Goal: Information Seeking & Learning: Learn about a topic

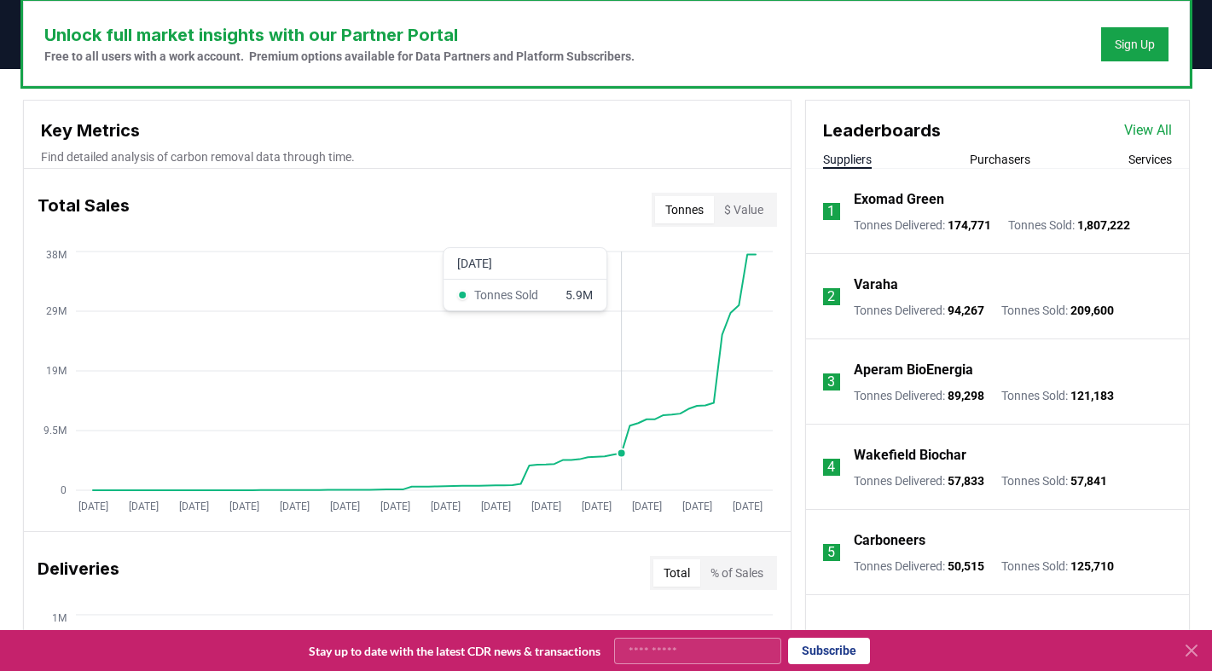
scroll to position [529, 0]
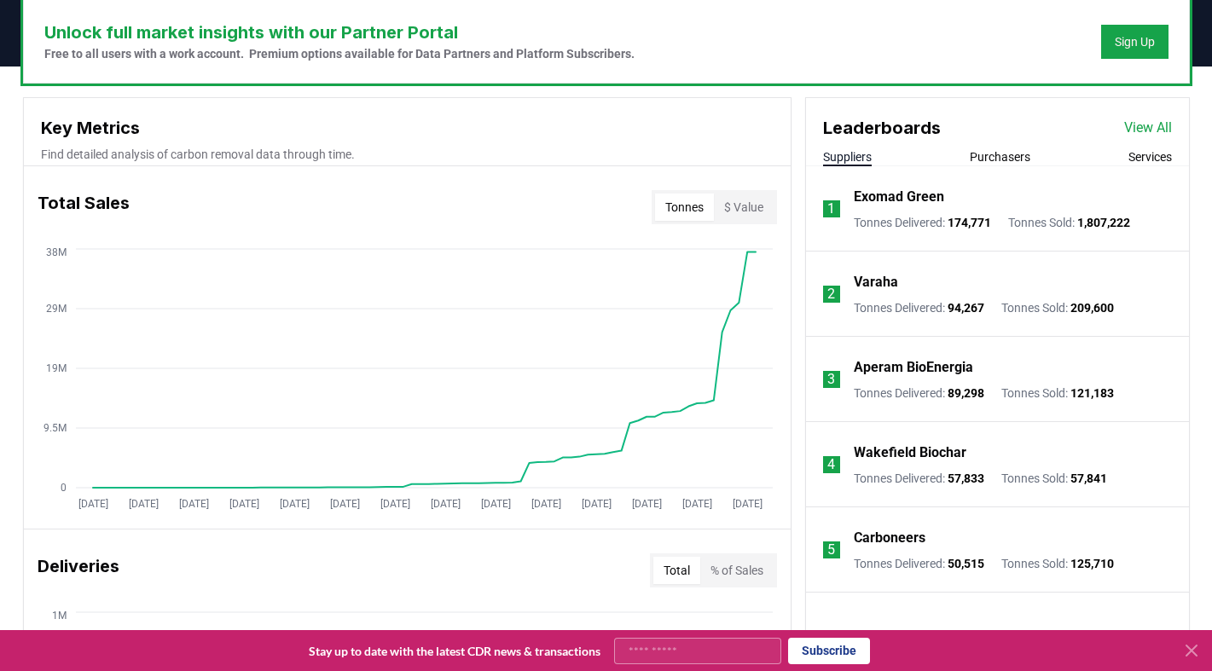
click at [1161, 159] on button "Services" at bounding box center [1151, 156] width 44 height 17
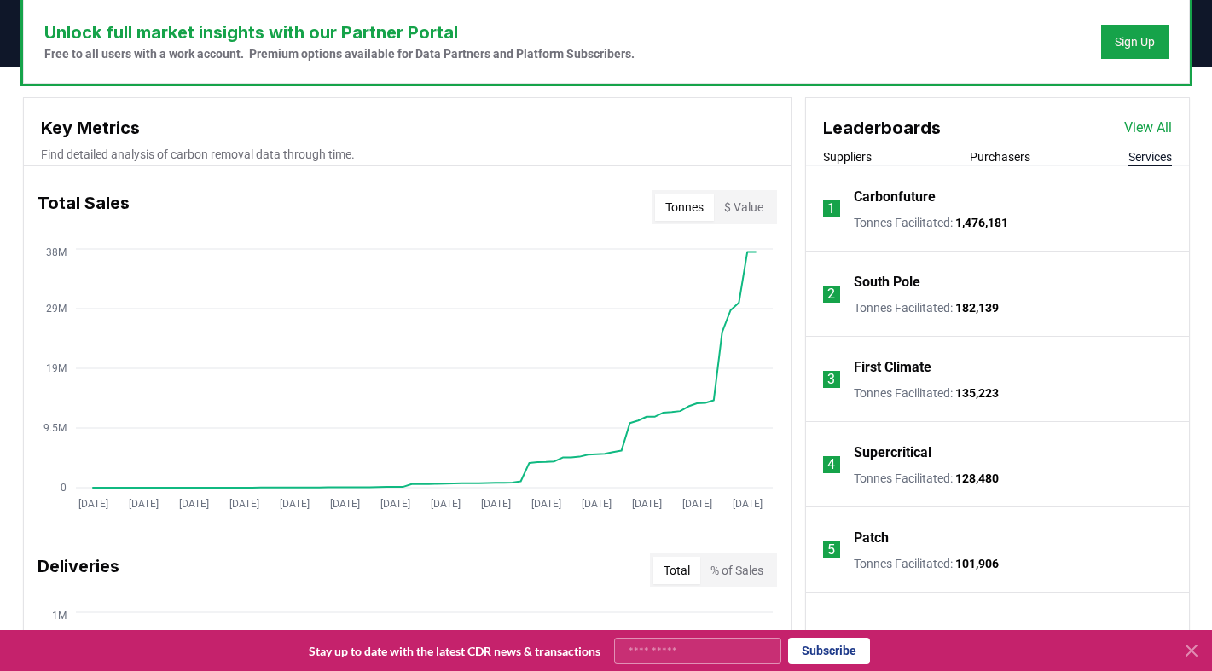
click at [1155, 126] on link "View All" at bounding box center [1149, 128] width 48 height 20
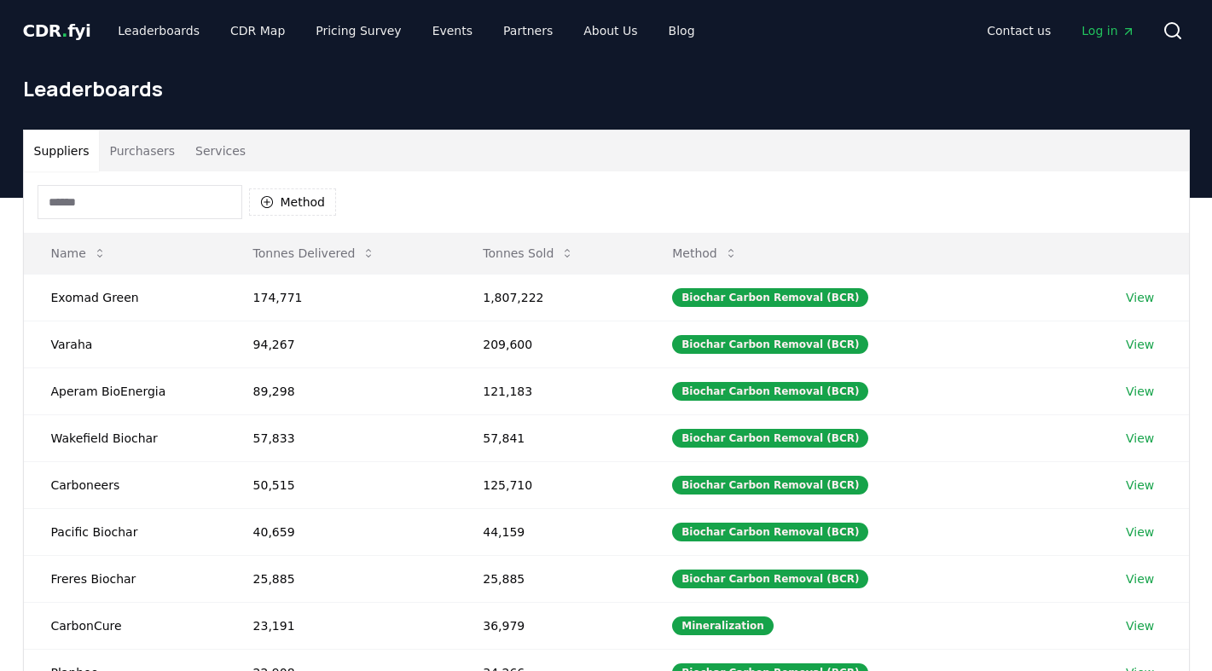
click at [226, 145] on body "CDR . fyi Leaderboards CDR Map Pricing Survey Events Partners About Us Blog Con…" at bounding box center [606, 565] width 1212 height 1131
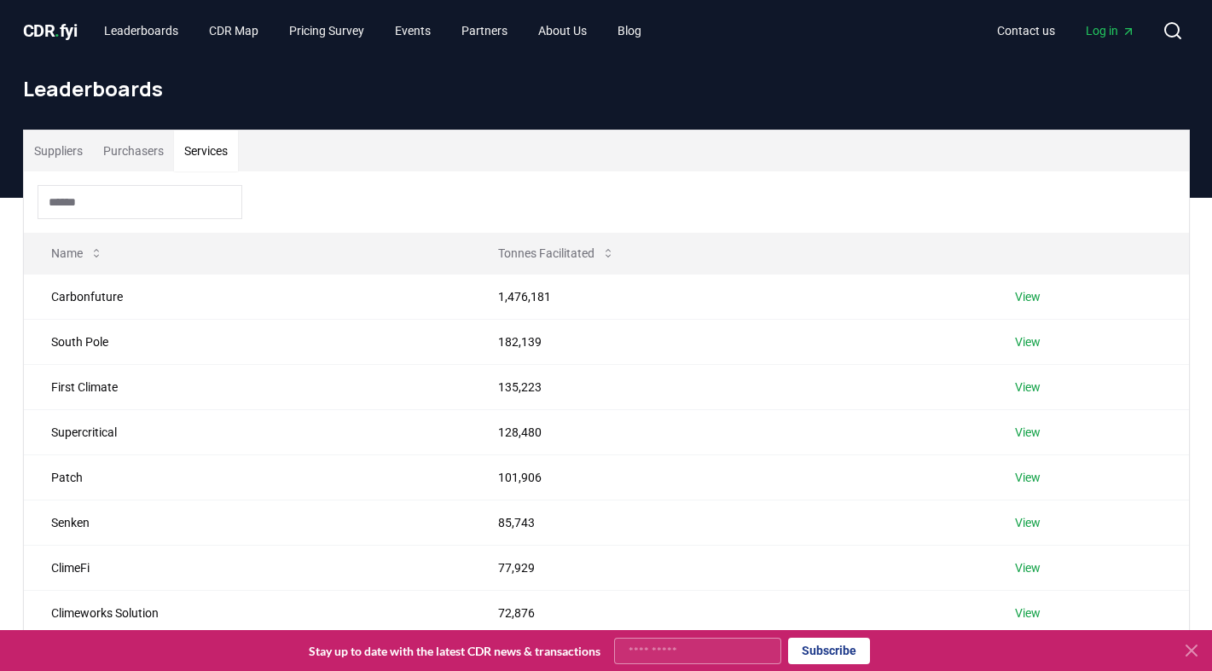
click at [218, 157] on button "Services" at bounding box center [206, 151] width 64 height 41
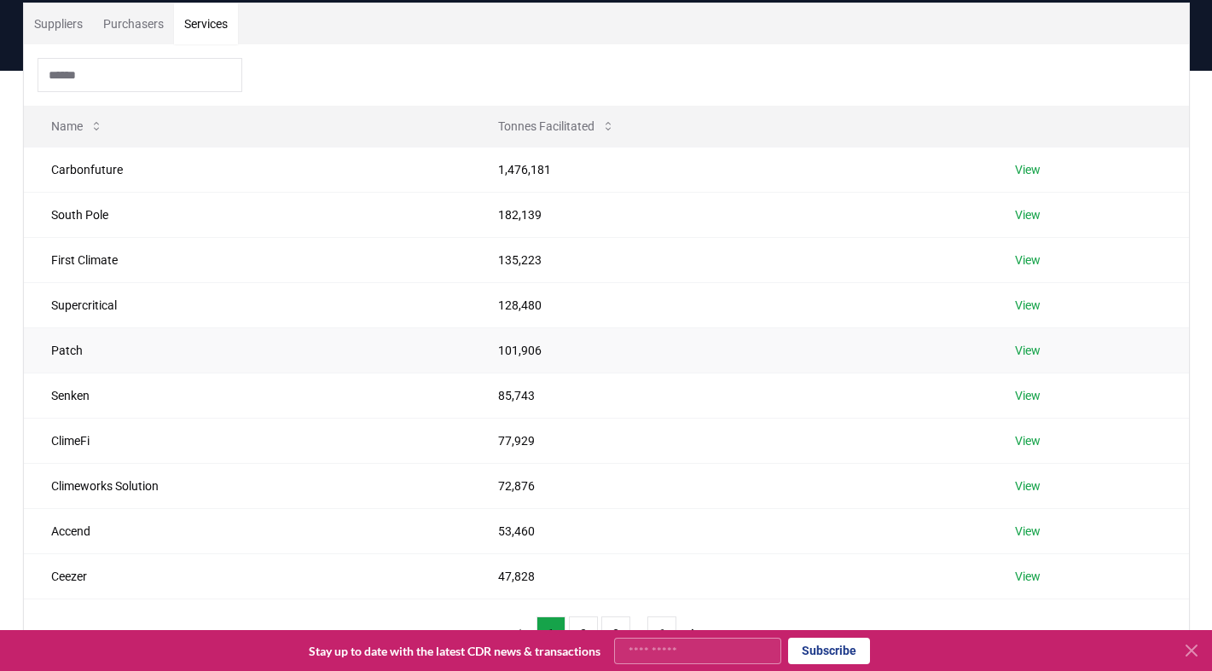
scroll to position [121, 0]
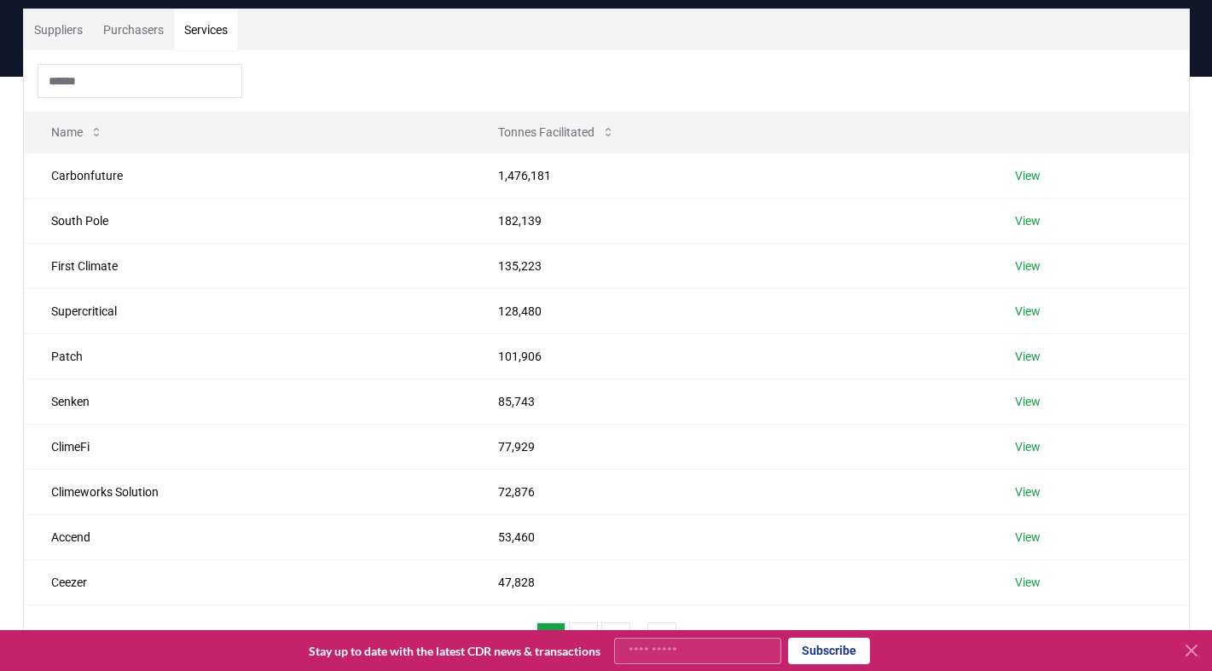
click at [1194, 657] on icon at bounding box center [1192, 651] width 20 height 20
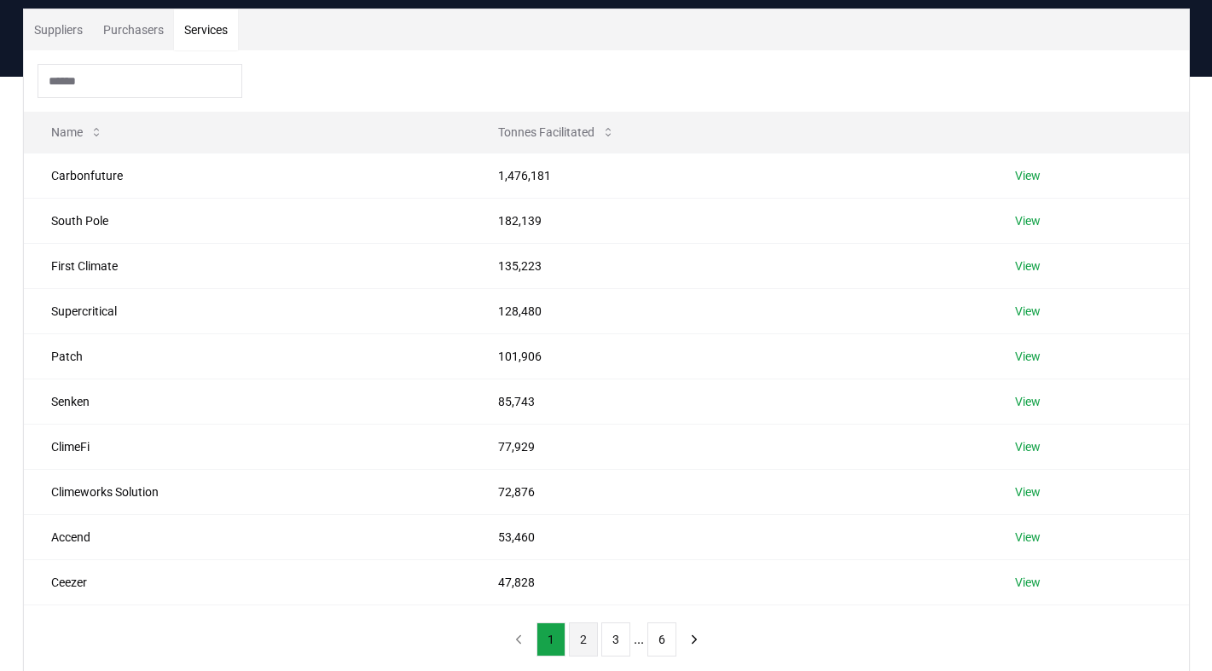
click at [590, 641] on button "2" at bounding box center [583, 640] width 29 height 34
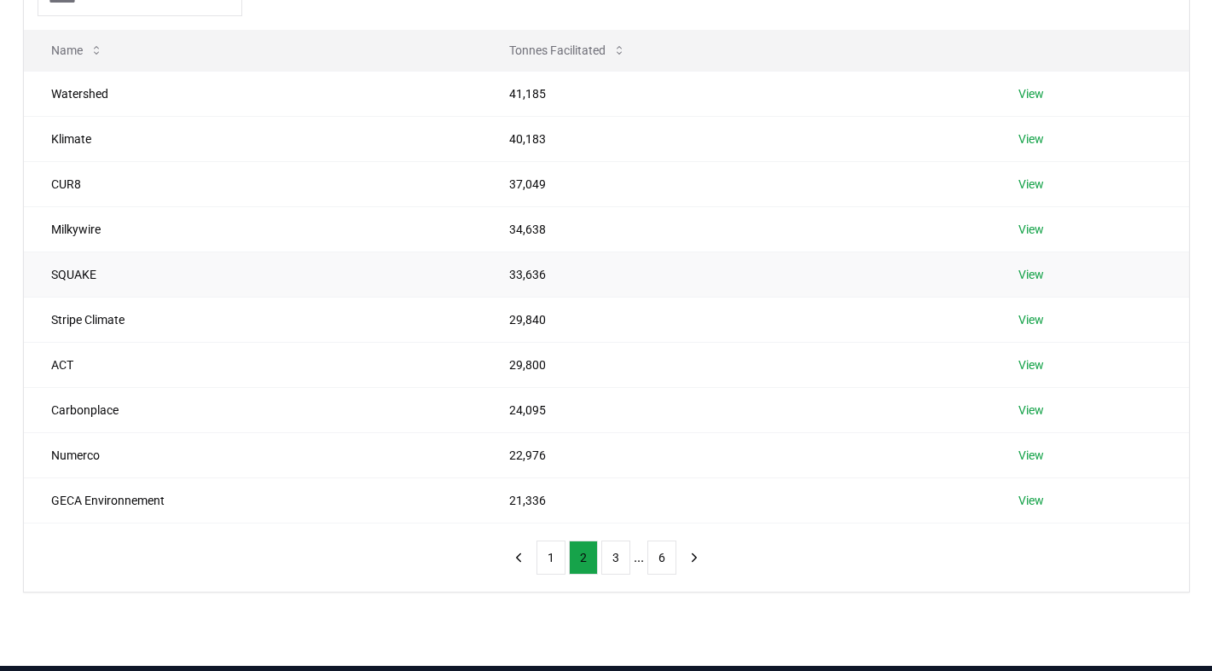
scroll to position [205, 0]
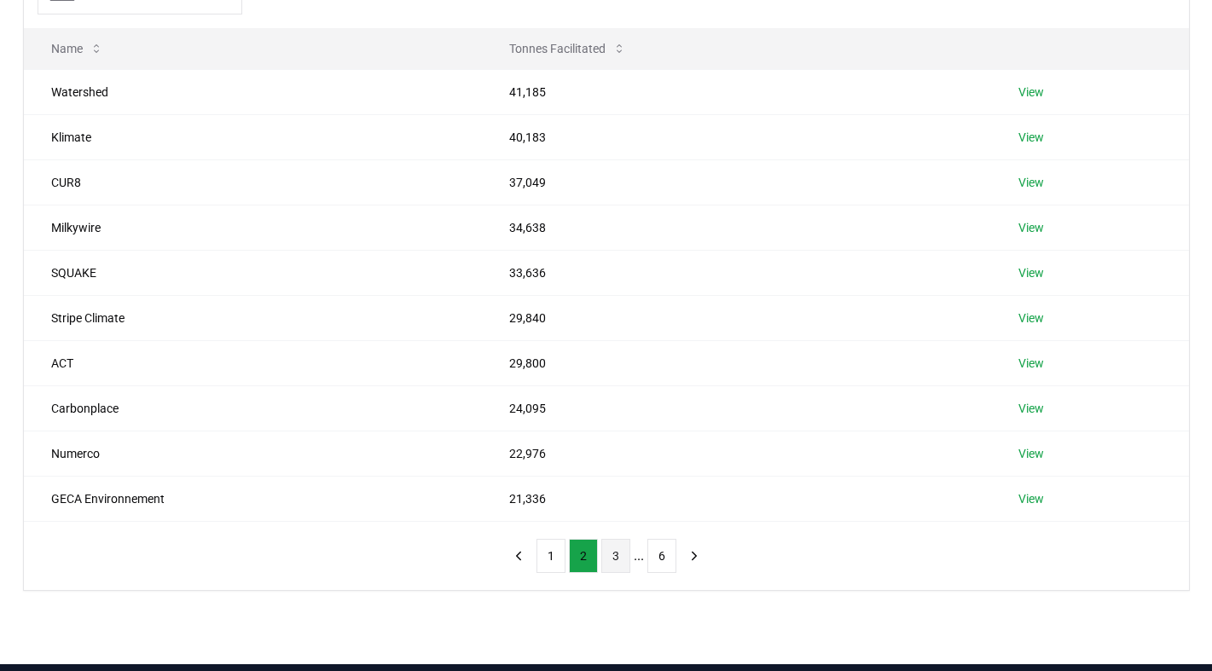
click at [624, 565] on button "3" at bounding box center [616, 556] width 29 height 34
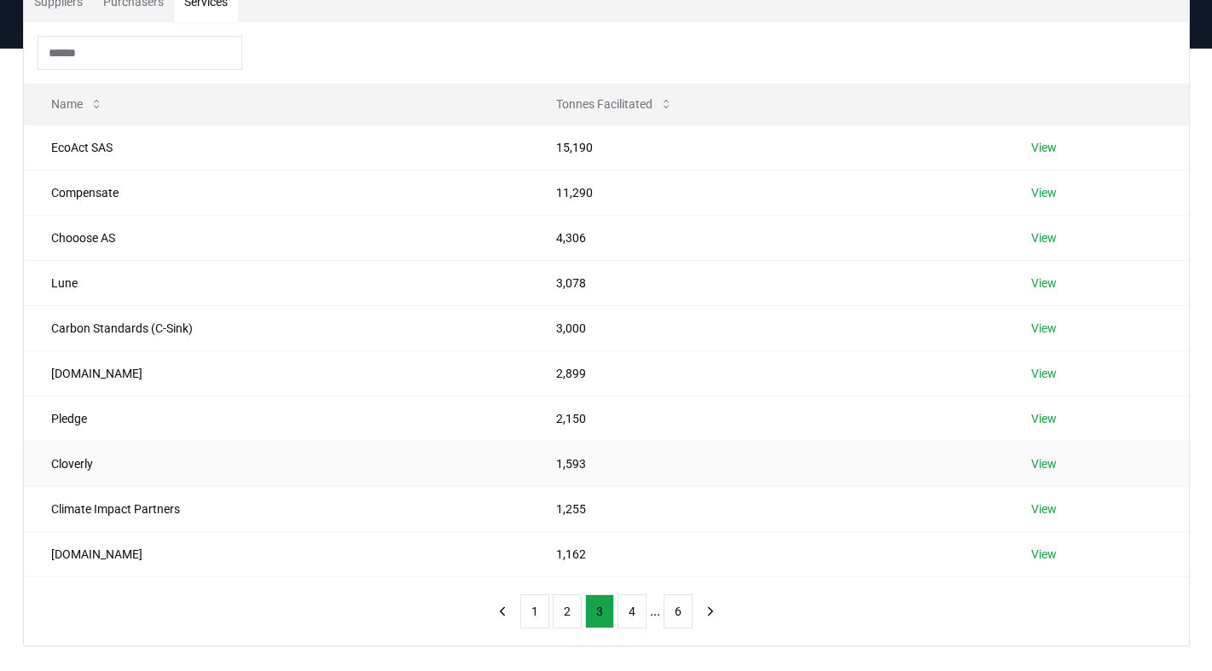
scroll to position [144, 0]
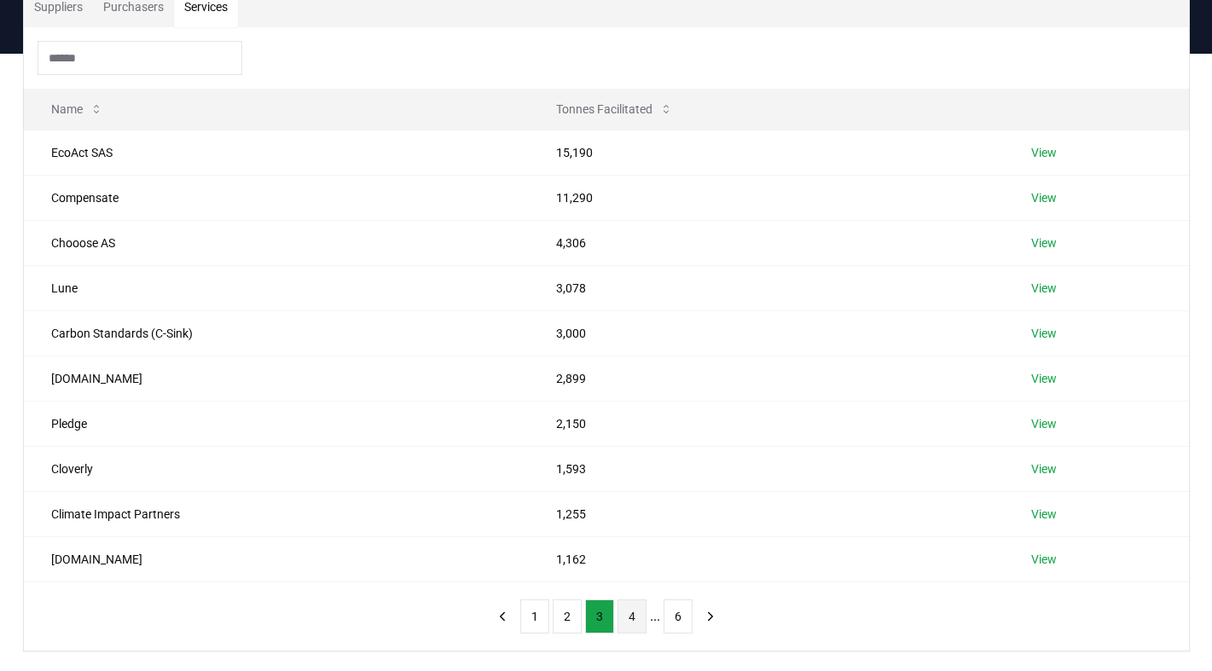
click at [631, 613] on button "4" at bounding box center [632, 617] width 29 height 34
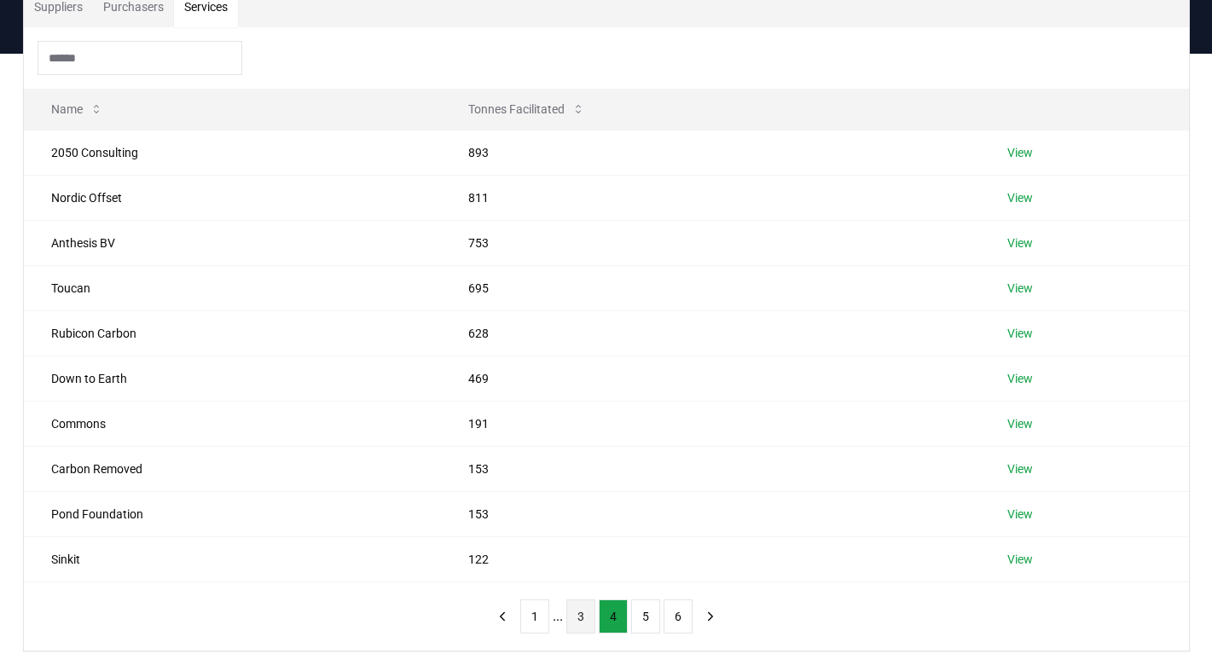
click at [576, 622] on button "3" at bounding box center [581, 617] width 29 height 34
